Goal: Find specific page/section: Find specific page/section

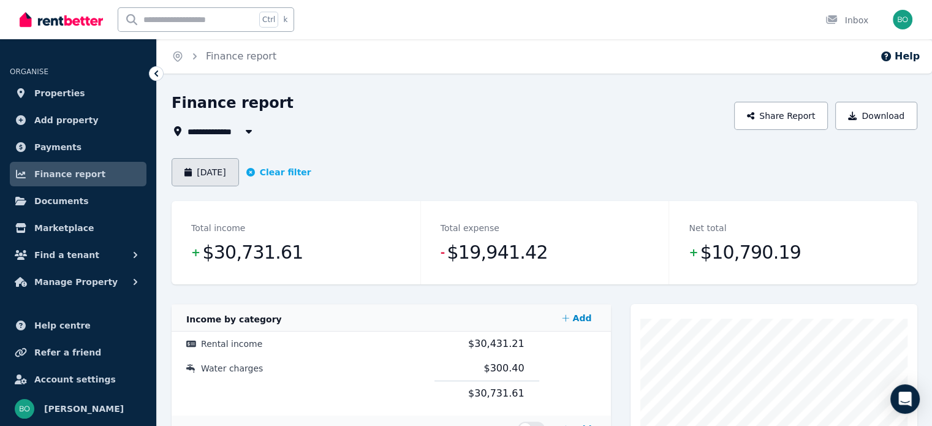
click at [223, 164] on button "[DATE]" at bounding box center [204, 172] width 67 height 28
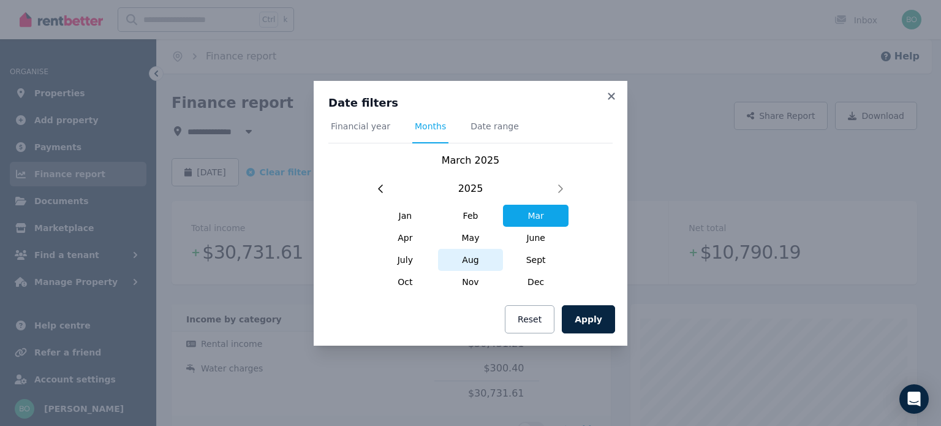
click at [469, 262] on span "Aug" at bounding box center [471, 260] width 66 height 22
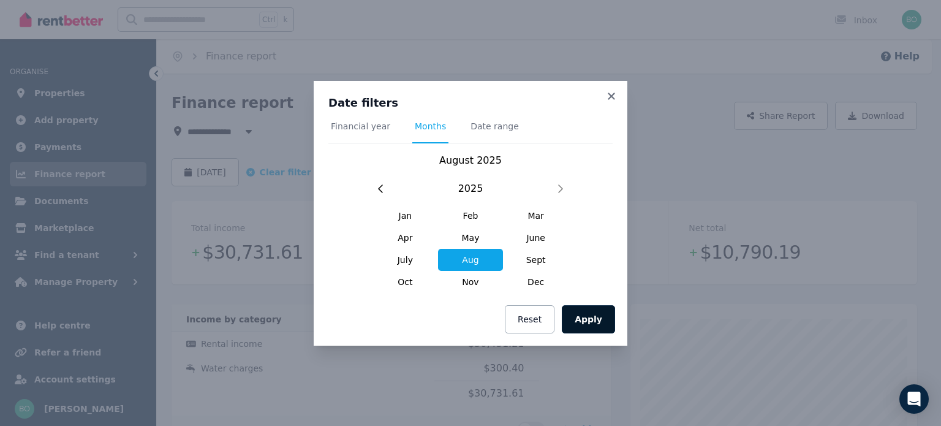
click at [592, 328] on button "Apply" at bounding box center [588, 319] width 53 height 28
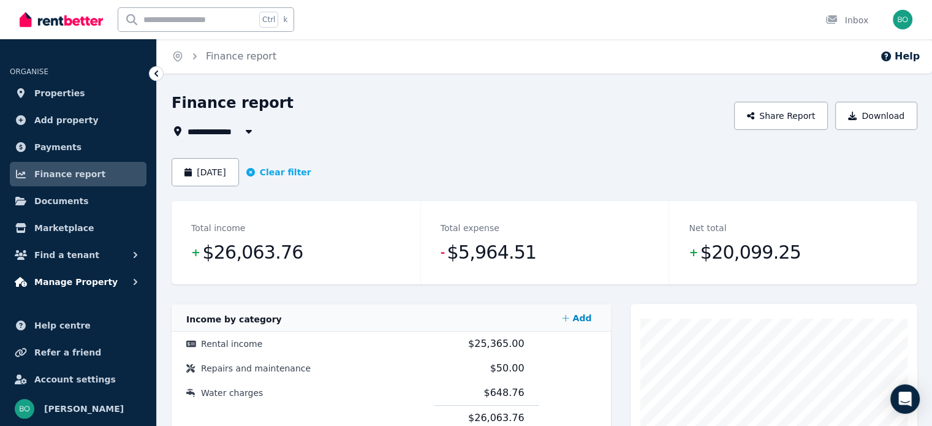
click at [80, 285] on span "Manage Property" at bounding box center [75, 281] width 83 height 15
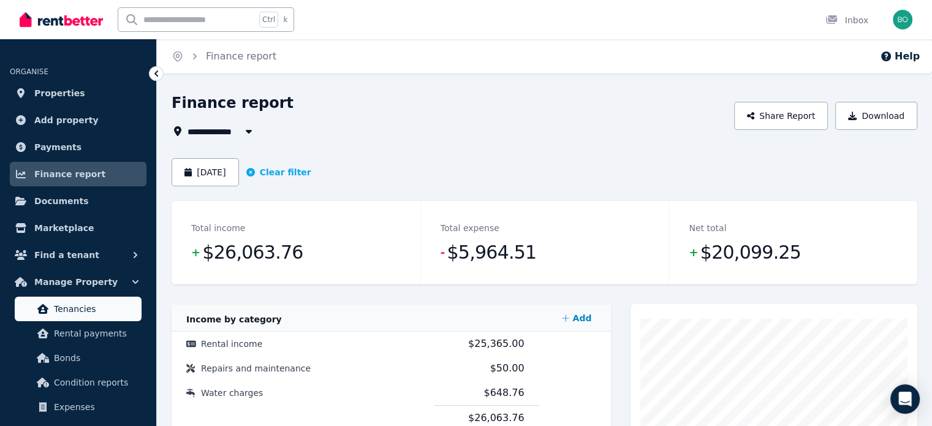
click at [88, 314] on span "Tenancies" at bounding box center [95, 308] width 83 height 15
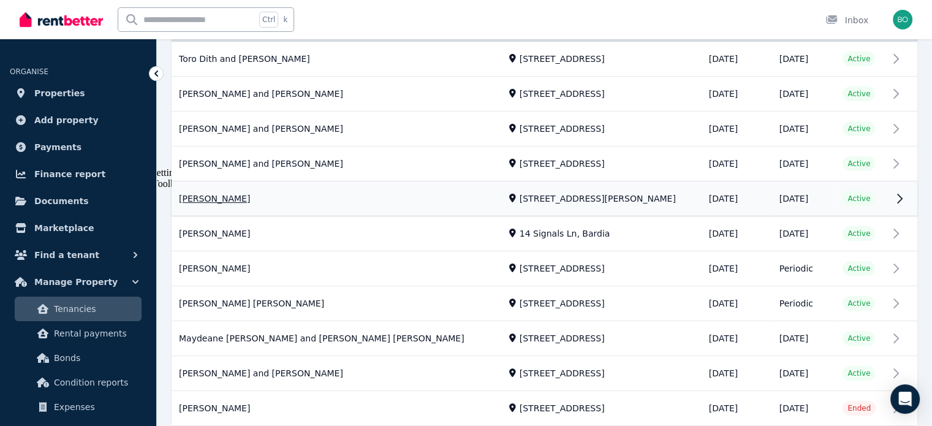
scroll to position [306, 0]
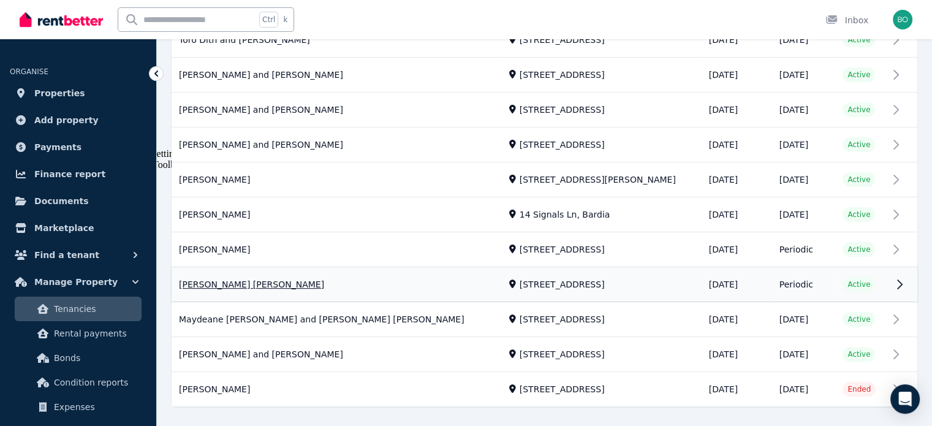
click at [211, 278] on link "View property details" at bounding box center [543, 285] width 745 height 34
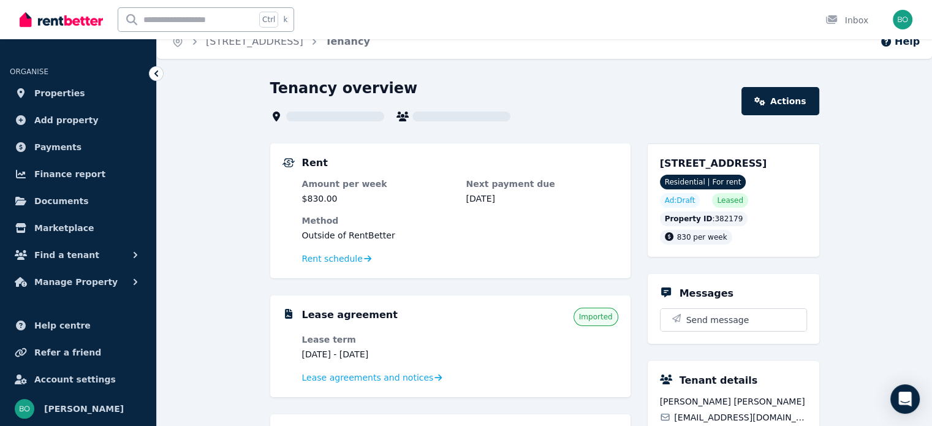
scroll to position [122, 0]
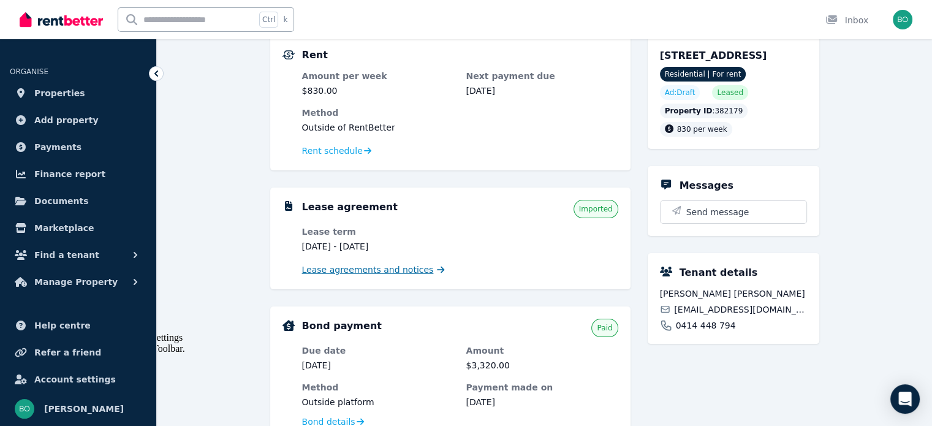
click at [372, 269] on span "Lease agreements and notices" at bounding box center [368, 269] width 132 height 12
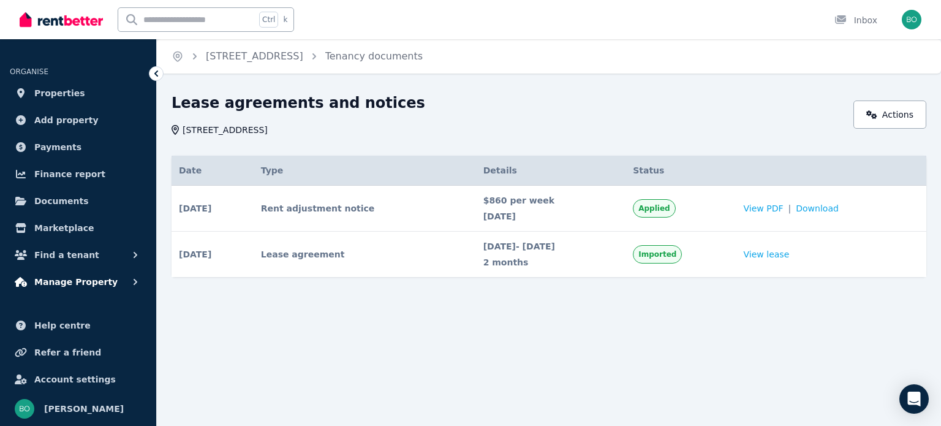
click at [80, 285] on span "Manage Property" at bounding box center [75, 281] width 83 height 15
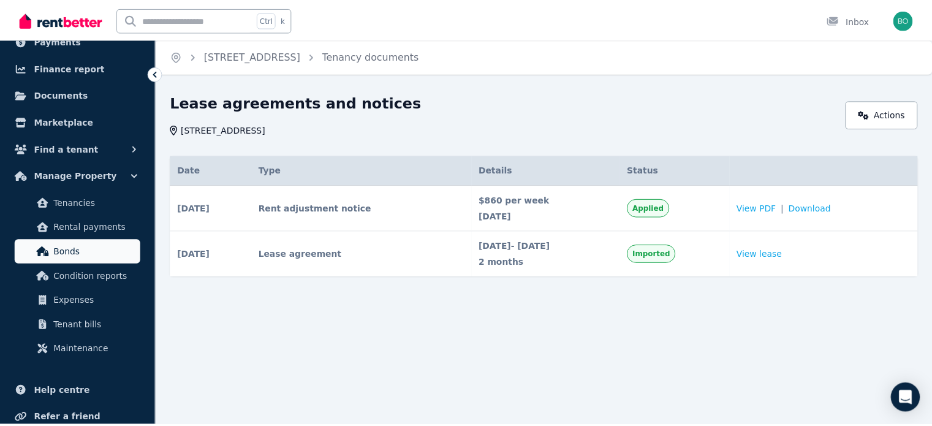
scroll to position [122, 0]
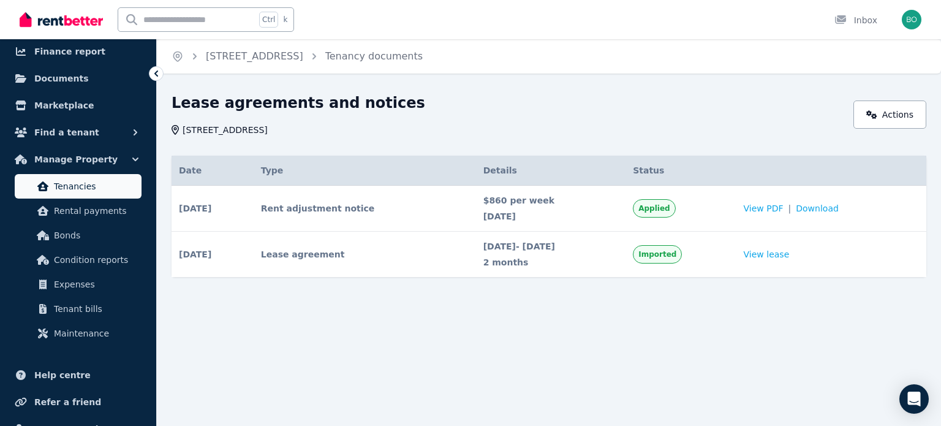
click at [99, 184] on span "Tenancies" at bounding box center [95, 186] width 83 height 15
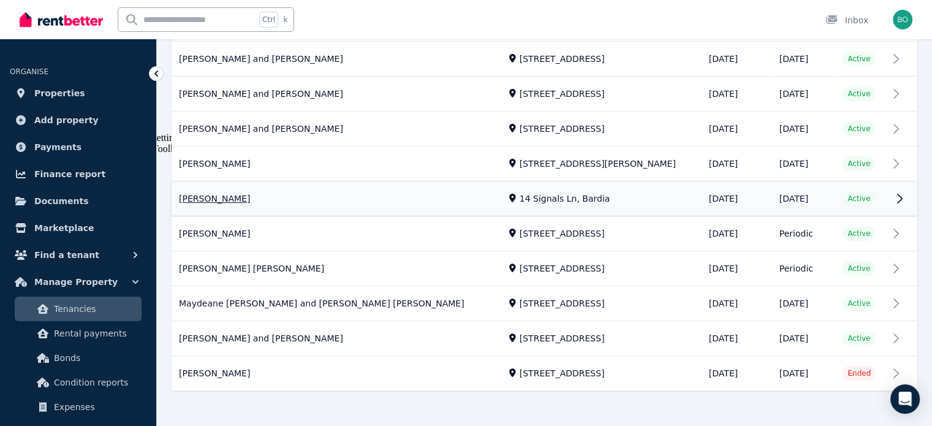
scroll to position [329, 0]
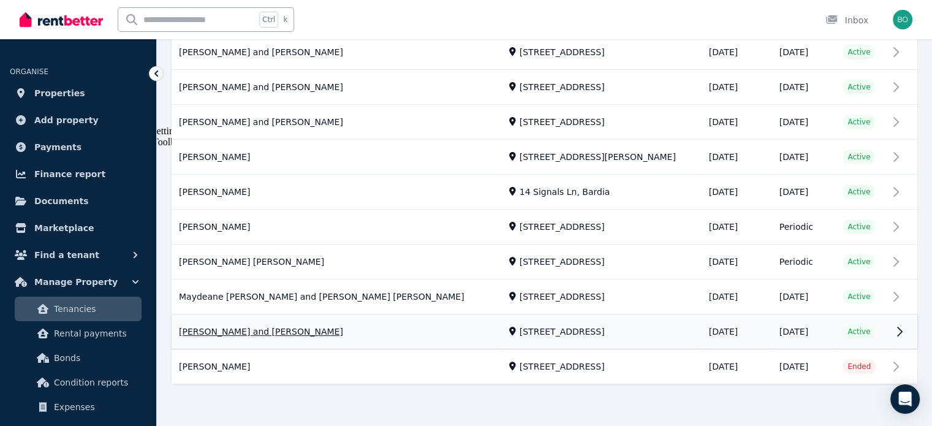
click at [265, 332] on link "View property details" at bounding box center [543, 332] width 745 height 34
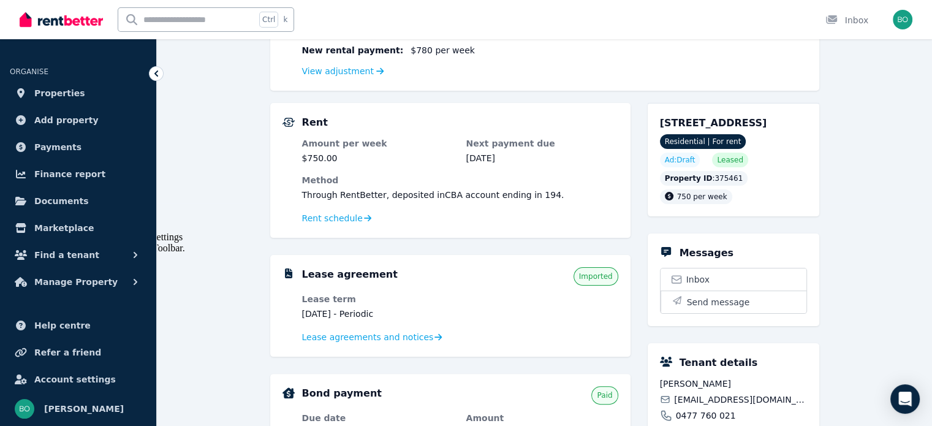
scroll to position [245, 0]
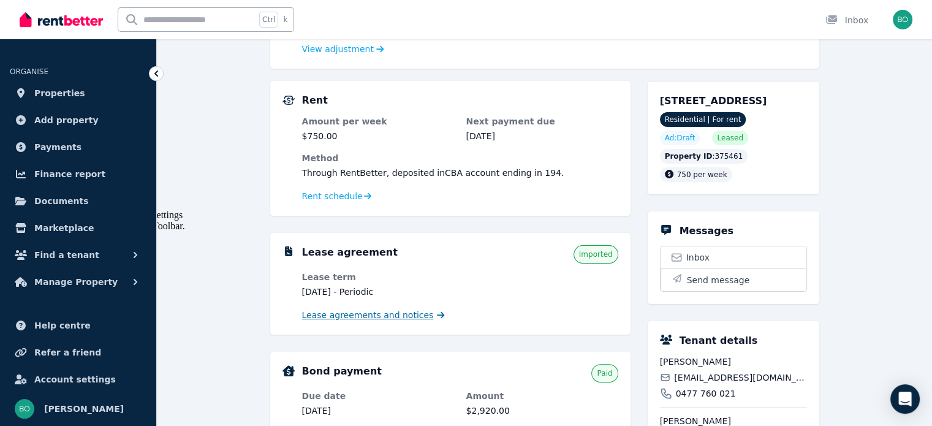
click at [387, 315] on span "Lease agreements and notices" at bounding box center [368, 315] width 132 height 12
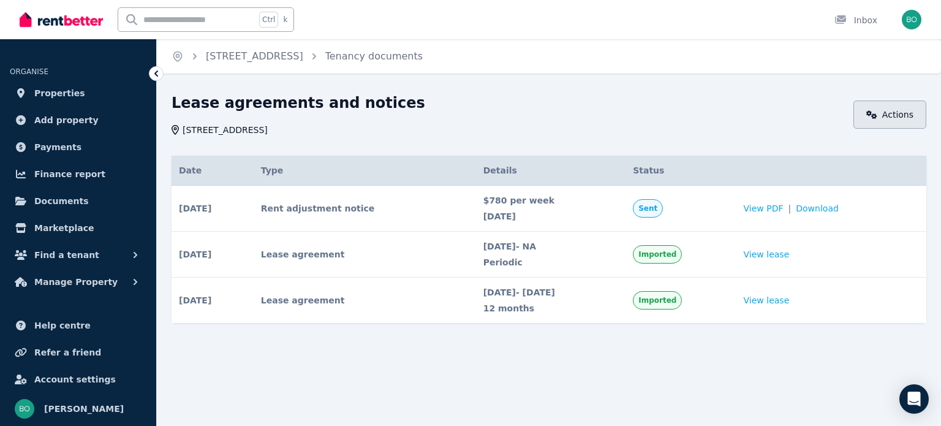
click at [878, 124] on link "Actions" at bounding box center [889, 114] width 73 height 28
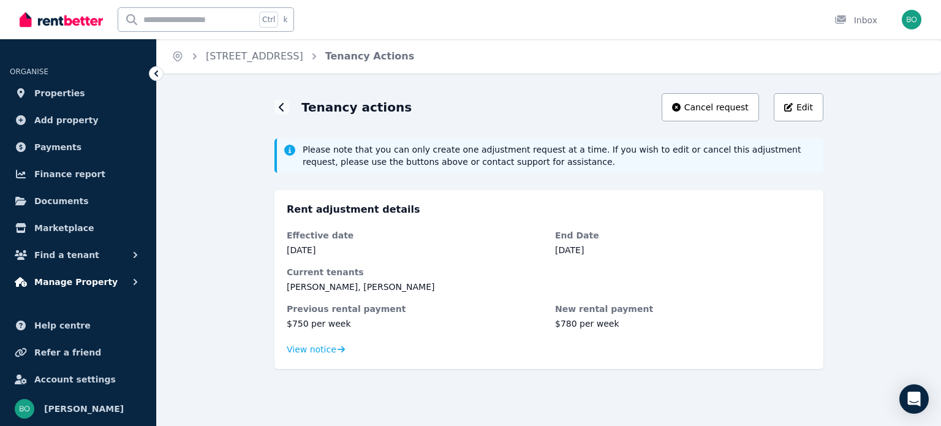
click at [86, 279] on span "Manage Property" at bounding box center [75, 281] width 83 height 15
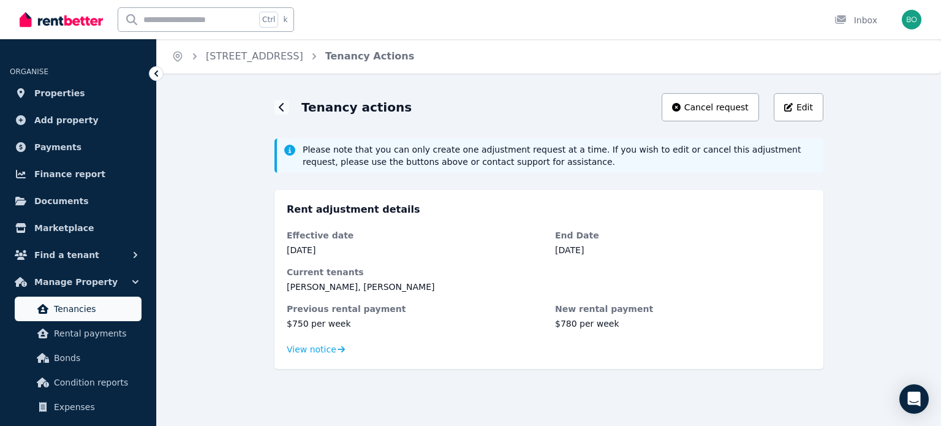
click at [83, 300] on link "Tenancies" at bounding box center [78, 308] width 127 height 24
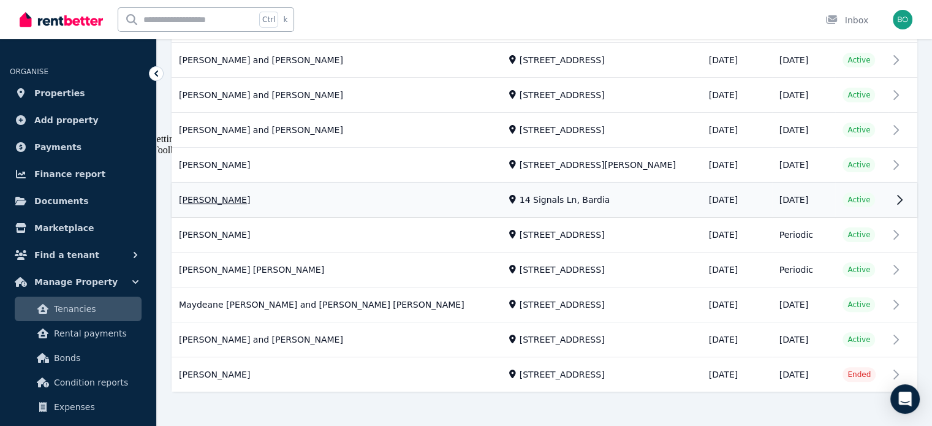
scroll to position [329, 0]
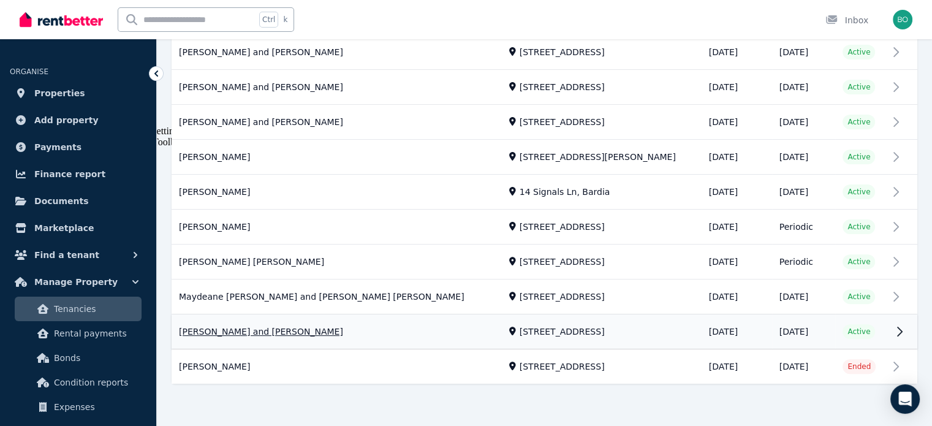
click at [287, 328] on link "View property details" at bounding box center [543, 332] width 745 height 34
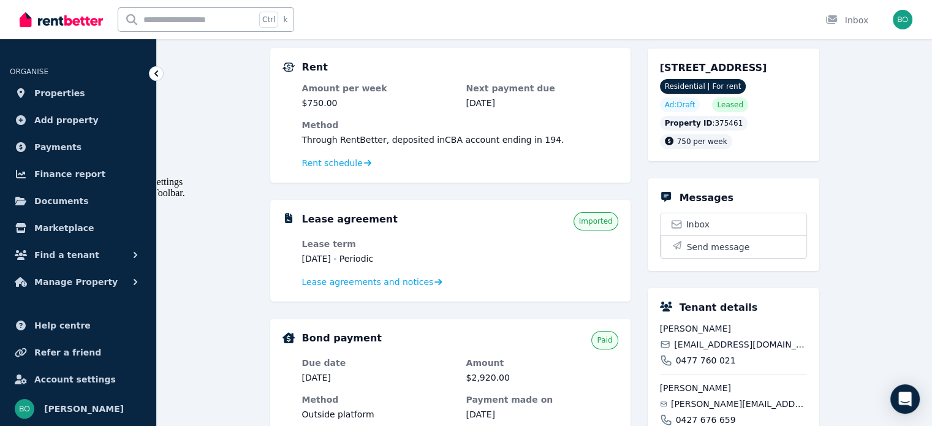
scroll to position [257, 0]
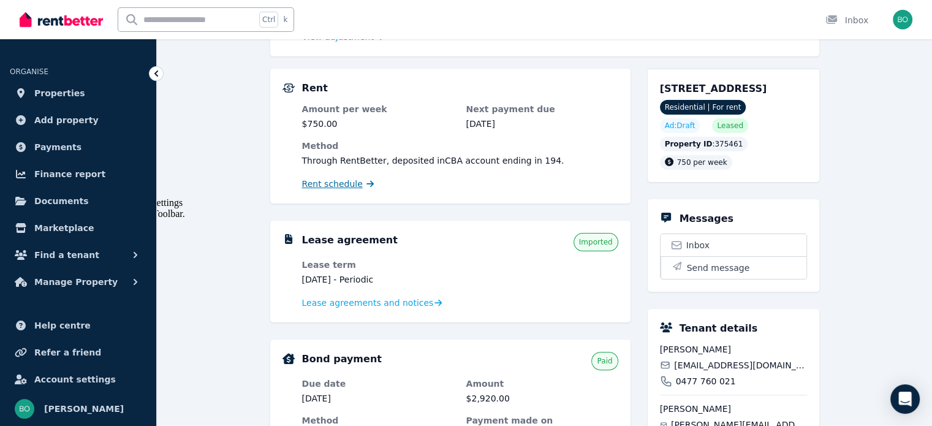
click at [321, 188] on span "Rent schedule" at bounding box center [332, 184] width 61 height 12
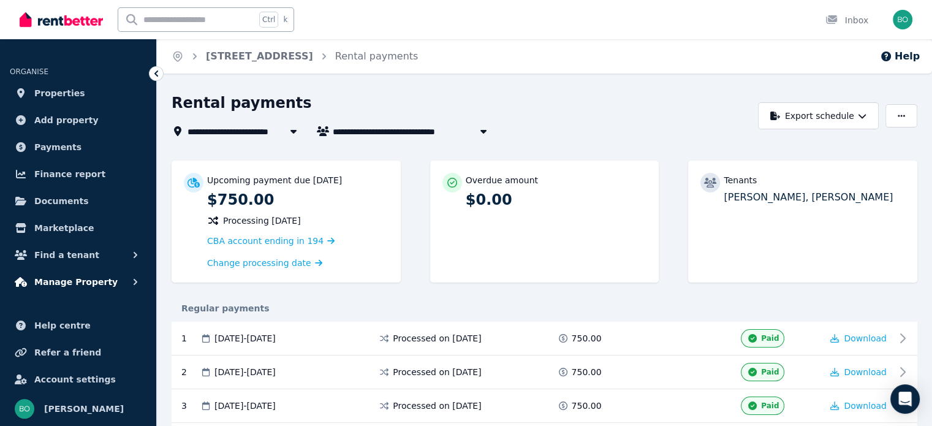
click at [62, 281] on span "Manage Property" at bounding box center [75, 281] width 83 height 15
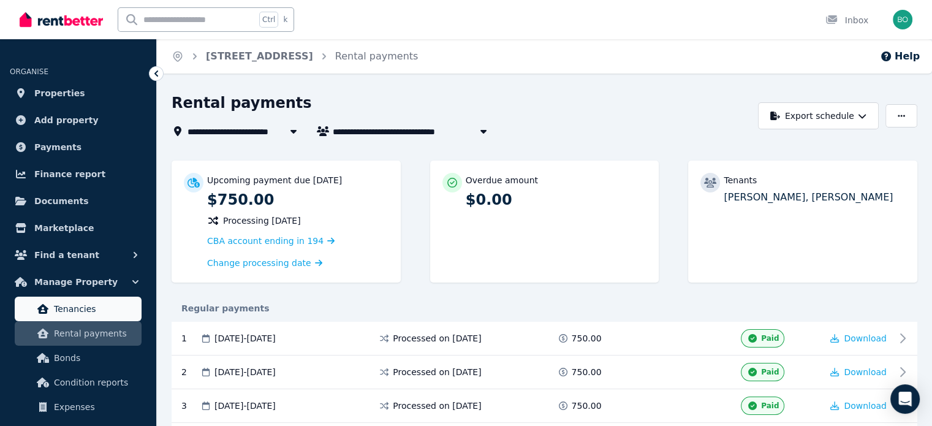
click at [69, 306] on span "Tenancies" at bounding box center [95, 308] width 83 height 15
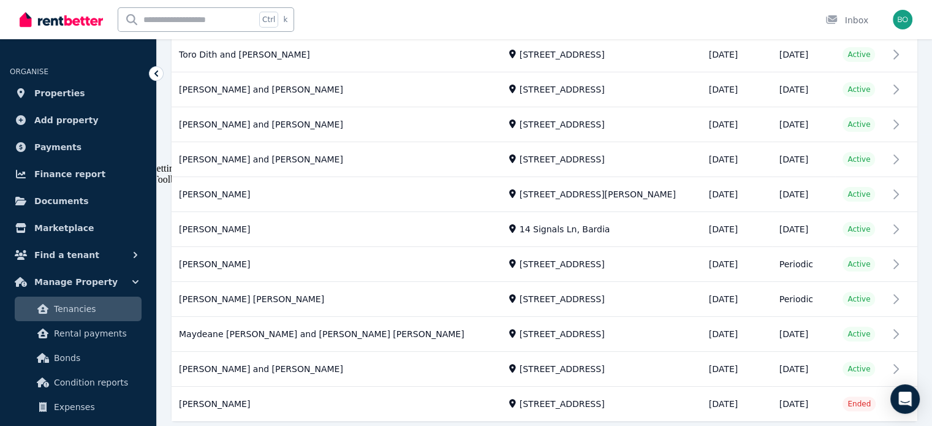
scroll to position [306, 0]
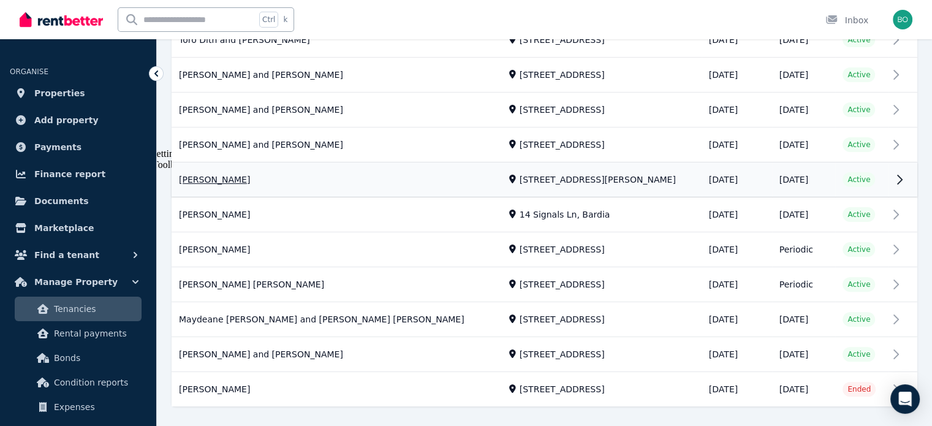
click at [217, 177] on link "View property details" at bounding box center [543, 180] width 745 height 34
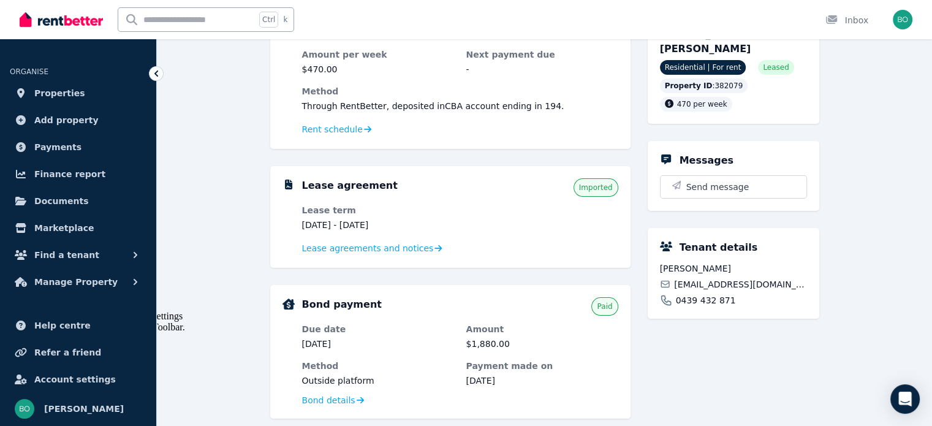
scroll to position [122, 0]
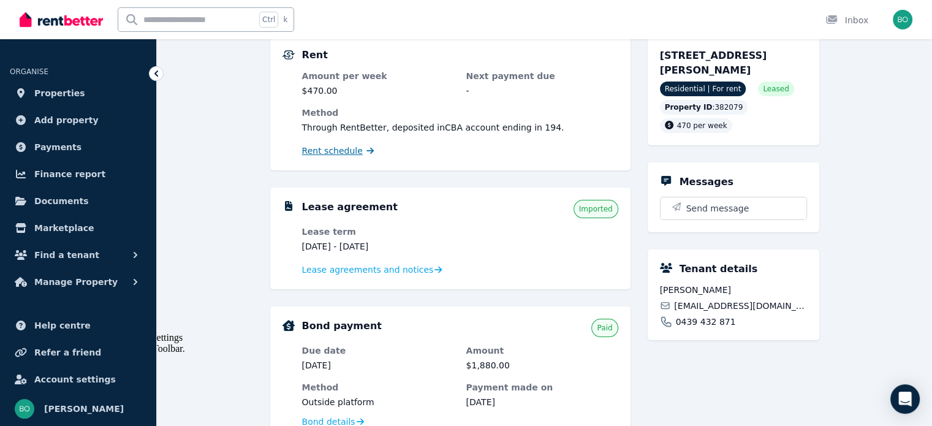
click at [351, 151] on span "Rent schedule" at bounding box center [332, 151] width 61 height 12
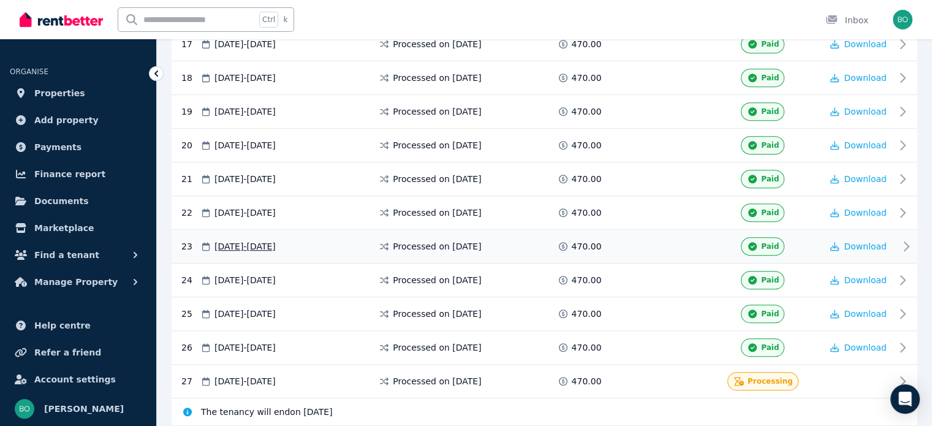
scroll to position [806, 0]
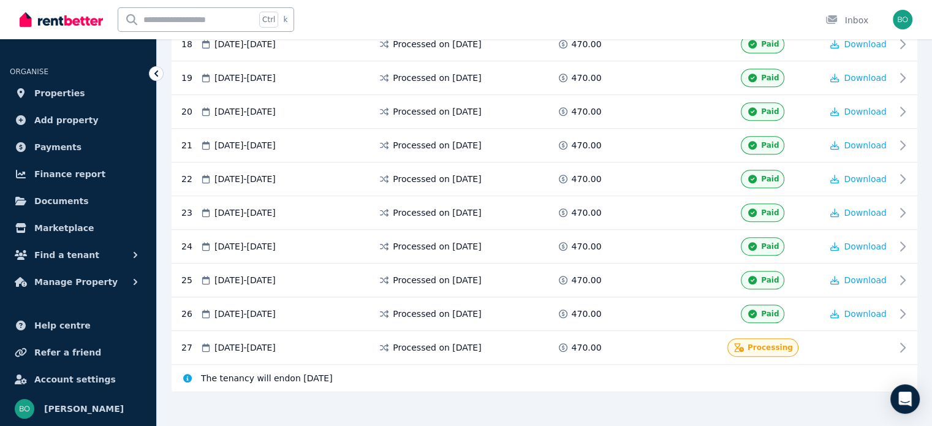
click at [70, 281] on span "Manage Property" at bounding box center [75, 281] width 83 height 15
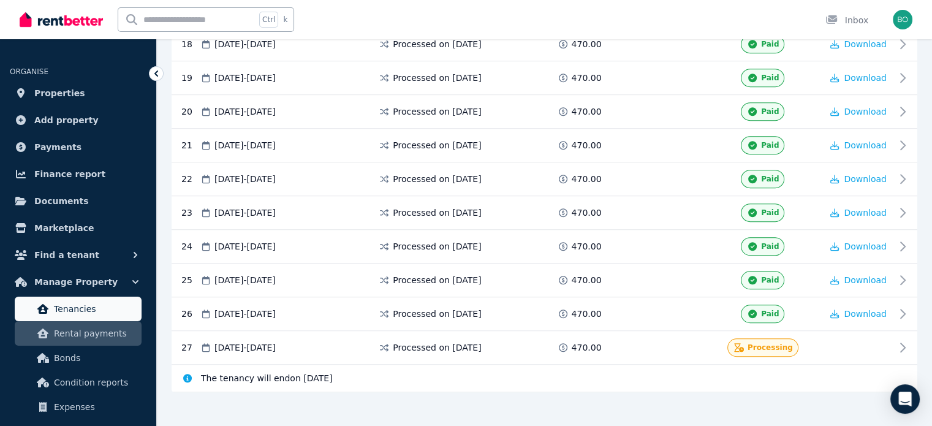
click at [81, 308] on span "Tenancies" at bounding box center [95, 308] width 83 height 15
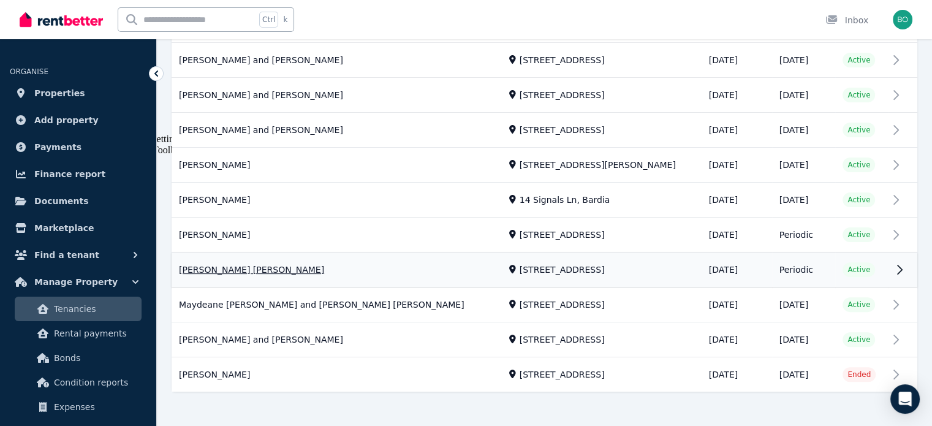
scroll to position [329, 0]
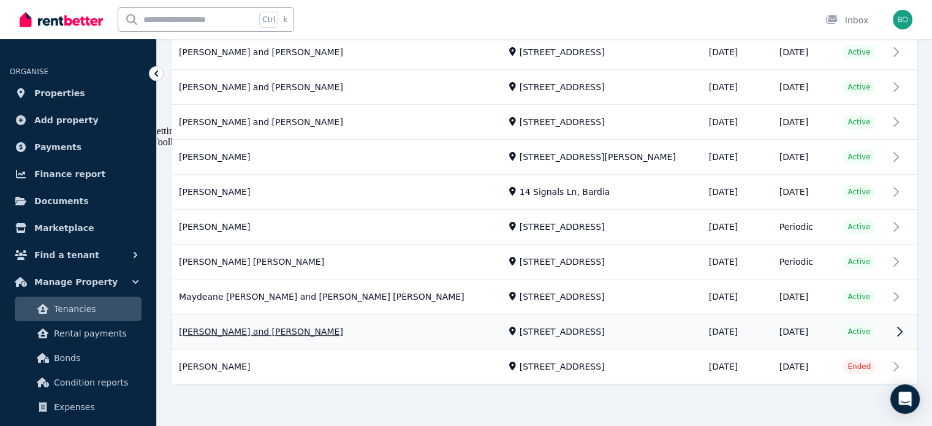
click at [307, 333] on link "View property details" at bounding box center [543, 332] width 745 height 34
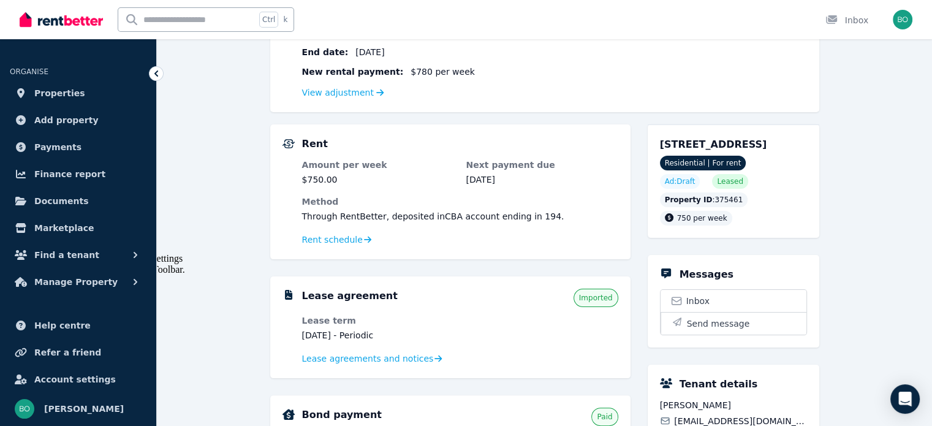
scroll to position [122, 0]
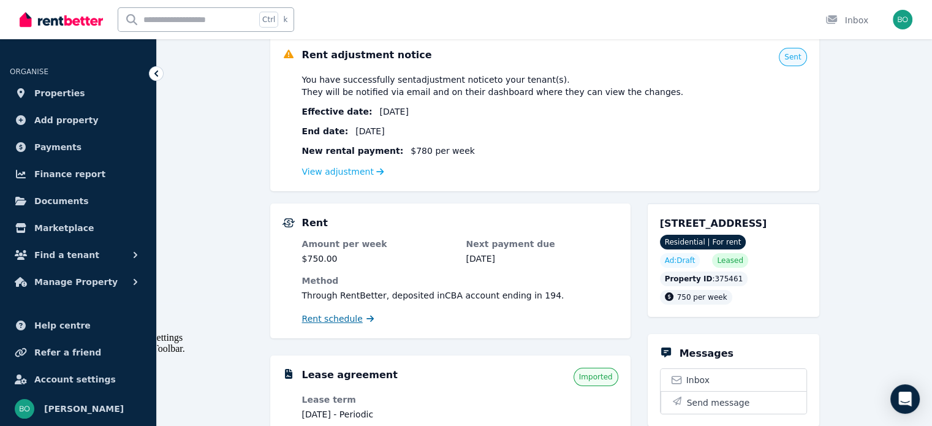
click at [328, 319] on span "Rent schedule" at bounding box center [332, 318] width 61 height 12
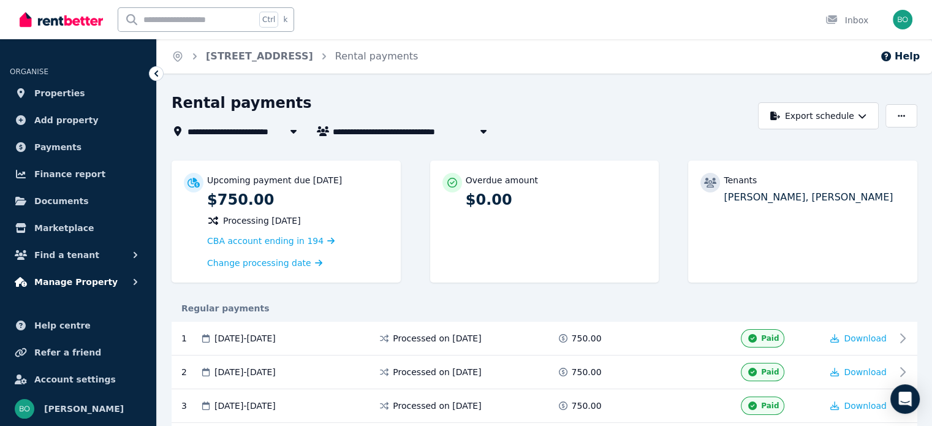
click at [66, 277] on span "Manage Property" at bounding box center [75, 281] width 83 height 15
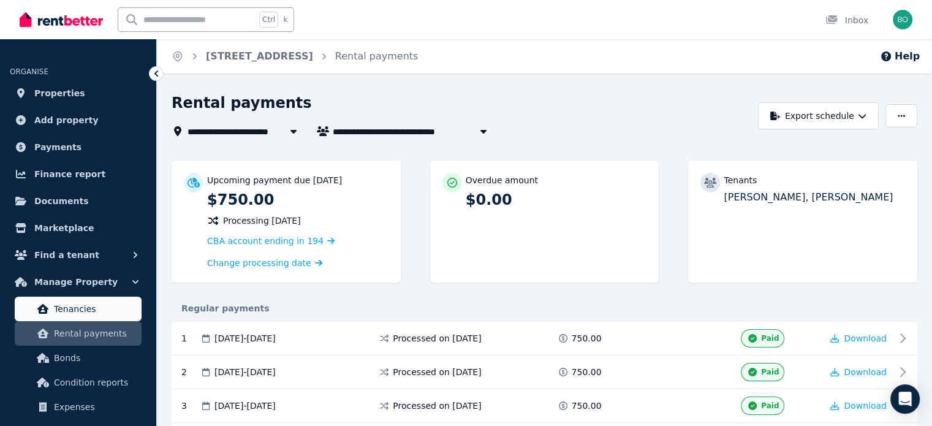
click at [79, 311] on span "Tenancies" at bounding box center [95, 308] width 83 height 15
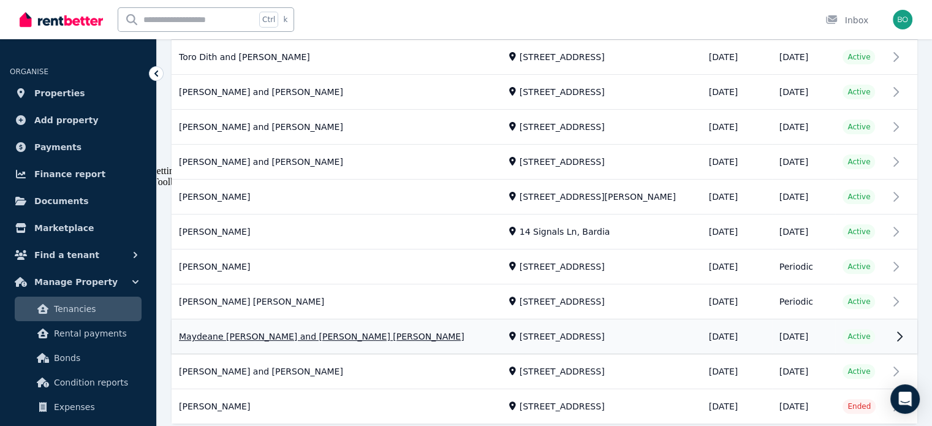
scroll to position [268, 0]
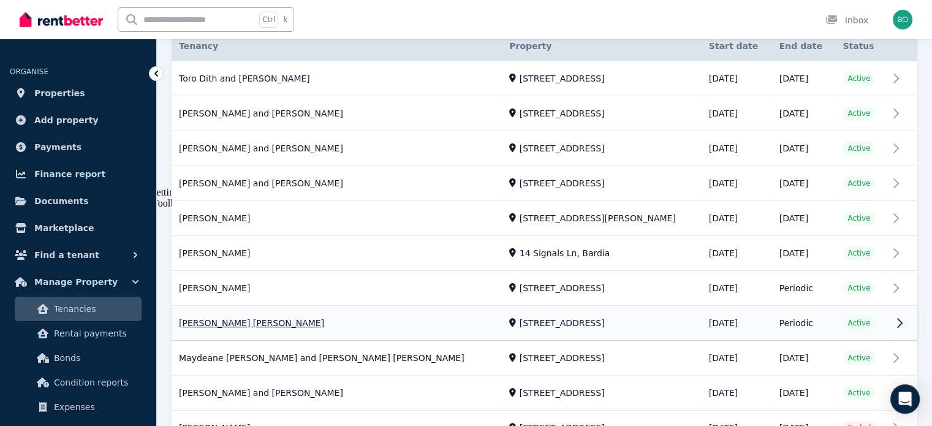
click at [208, 320] on link "View property details" at bounding box center [543, 323] width 745 height 34
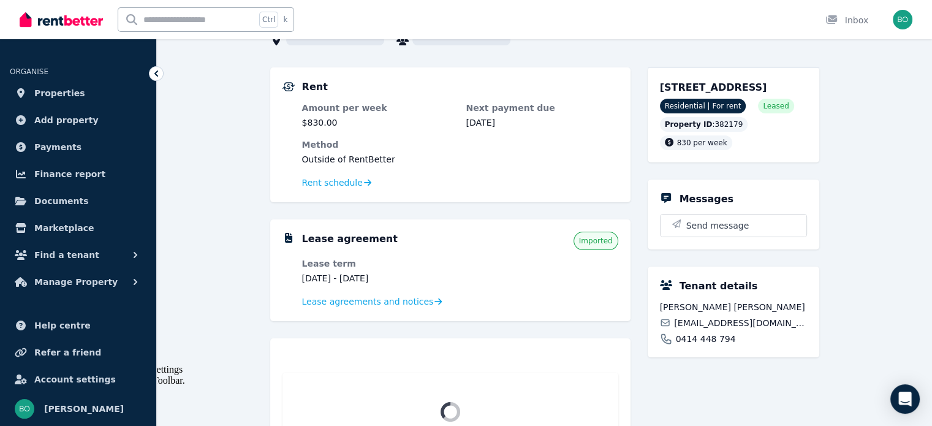
scroll to position [184, 0]
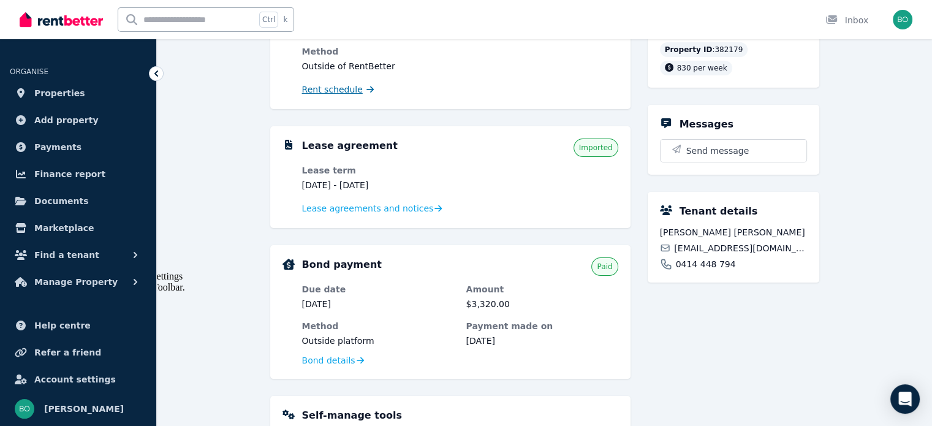
click at [334, 89] on span "Rent schedule" at bounding box center [332, 89] width 61 height 12
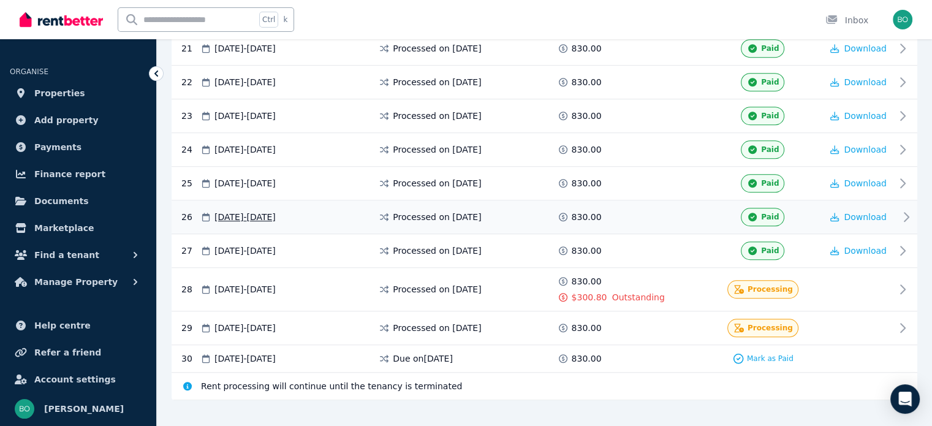
scroll to position [951, 0]
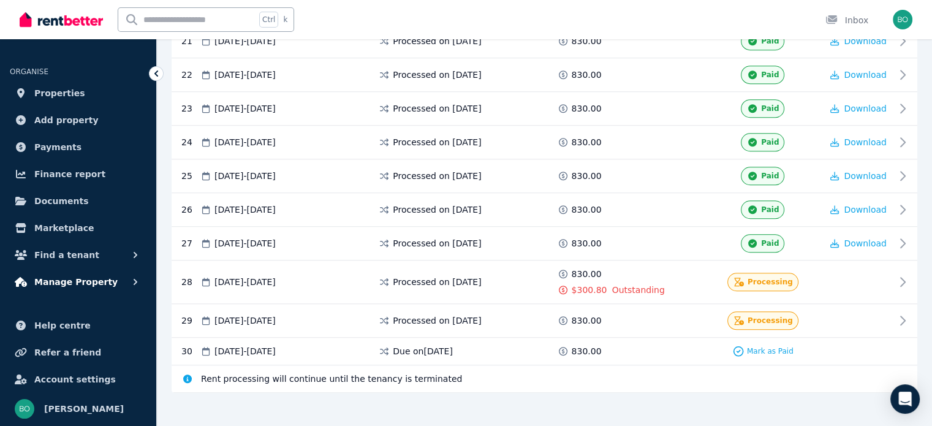
click at [61, 284] on span "Manage Property" at bounding box center [75, 281] width 83 height 15
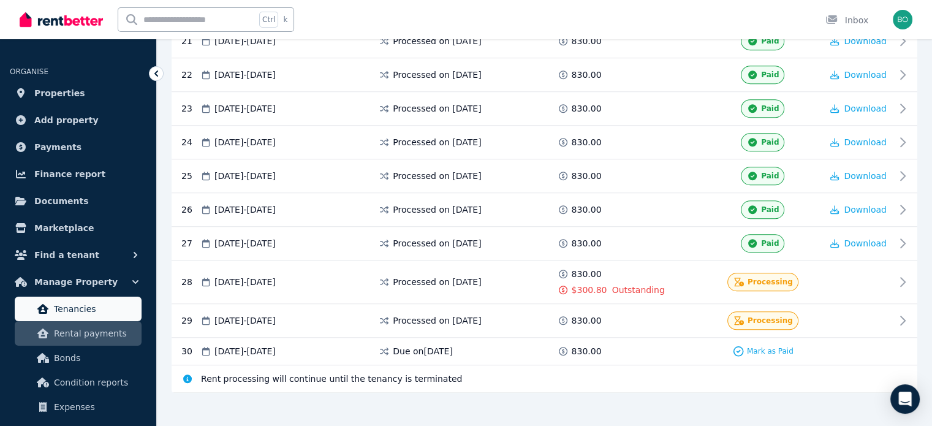
click at [74, 308] on span "Tenancies" at bounding box center [95, 308] width 83 height 15
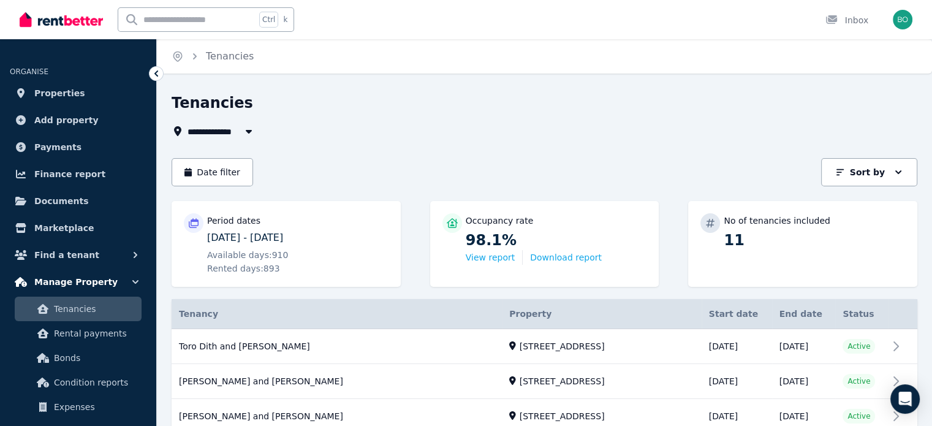
click at [102, 284] on span "Manage Property" at bounding box center [75, 281] width 83 height 15
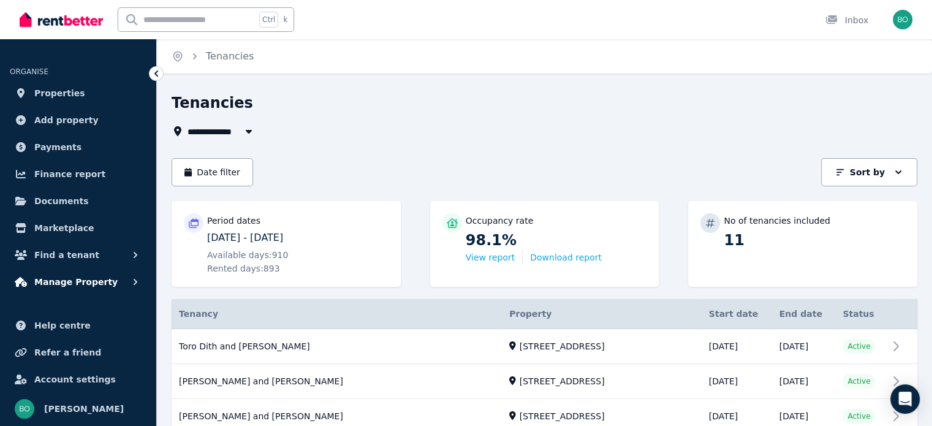
click at [92, 281] on span "Manage Property" at bounding box center [75, 281] width 83 height 15
